Goal: Task Accomplishment & Management: Manage account settings

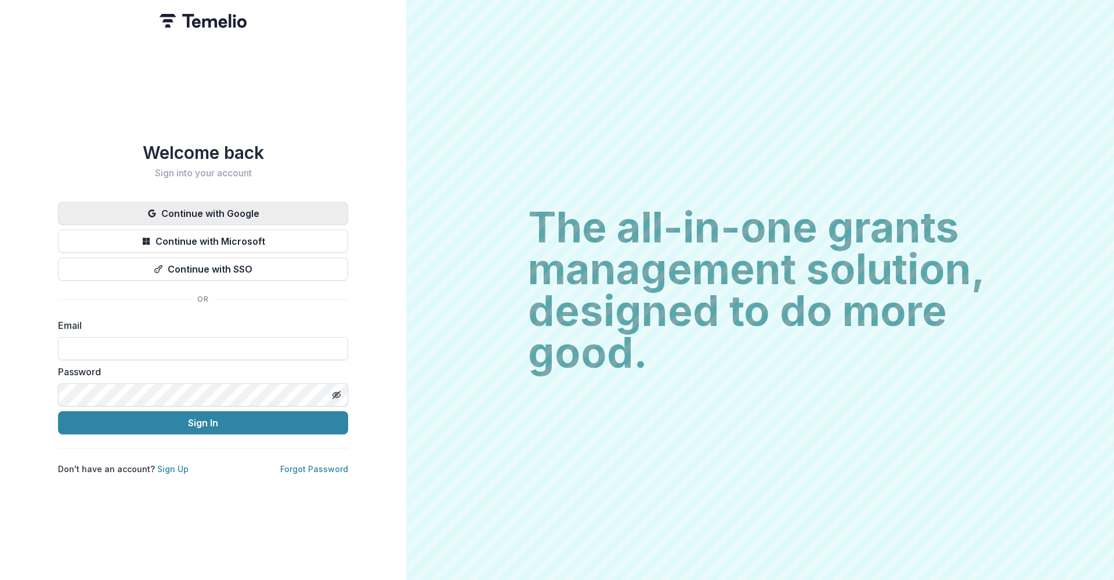
click at [307, 208] on button "Continue with Google" at bounding box center [203, 213] width 290 height 23
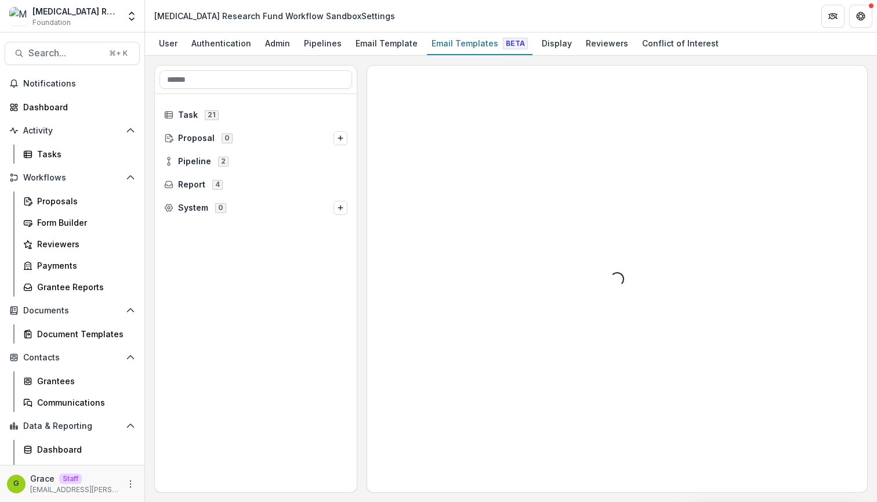
click at [624, 2] on header "Misophonia Research Fund Workflow Sandbox Settings" at bounding box center [511, 16] width 732 height 32
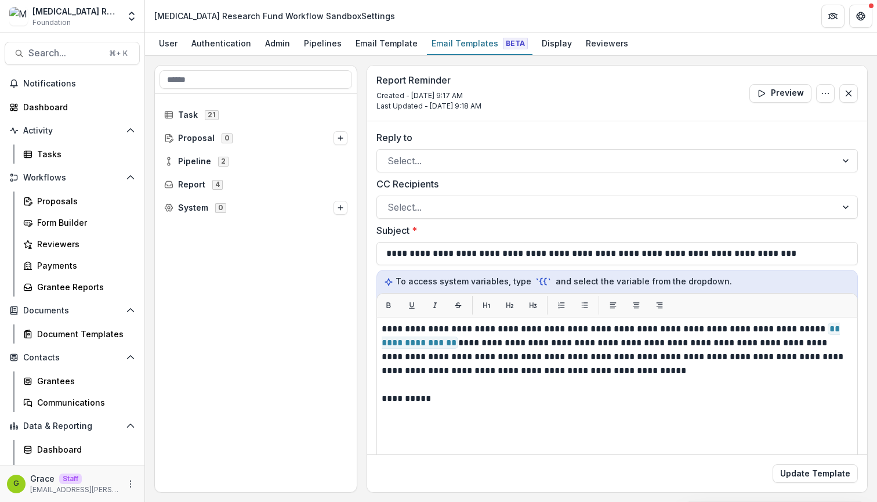
click at [438, 1] on header "Misophonia Research Fund Workflow Sandbox Settings" at bounding box center [511, 16] width 732 height 32
